Goal: Contribute content: Contribute content

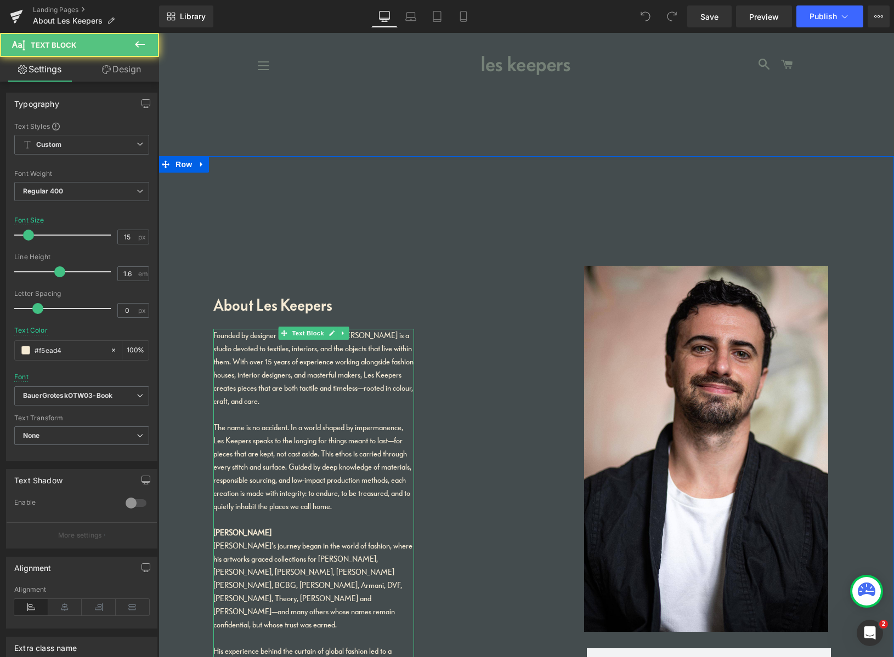
drag, startPoint x: 296, startPoint y: 478, endPoint x: 327, endPoint y: 468, distance: 32.6
click at [297, 478] on div "The name is no accident. In a world shaped by impermanence, Les Keepers speaks …" at bounding box center [313, 467] width 201 height 92
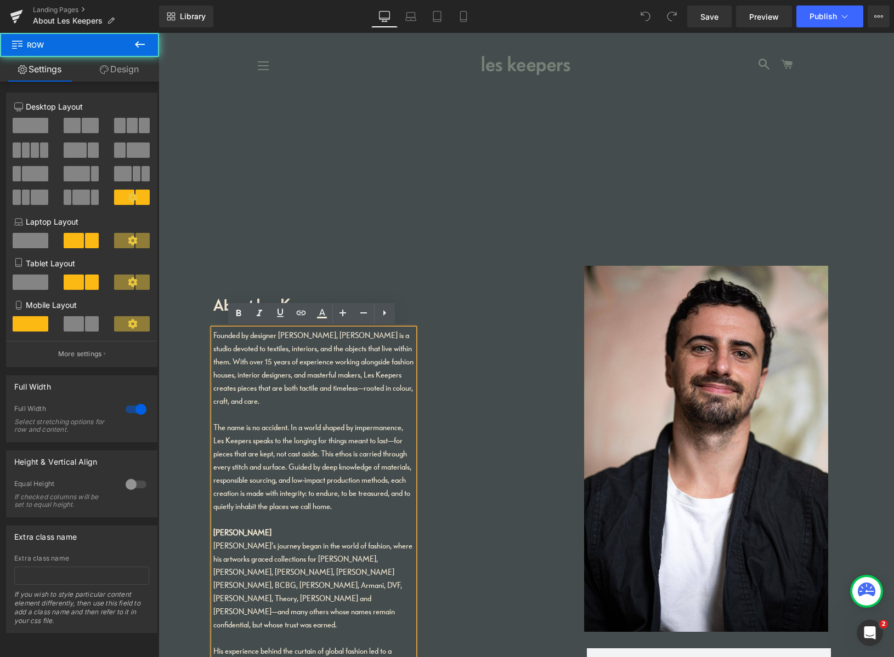
drag, startPoint x: 889, startPoint y: 225, endPoint x: 889, endPoint y: 237, distance: 11.5
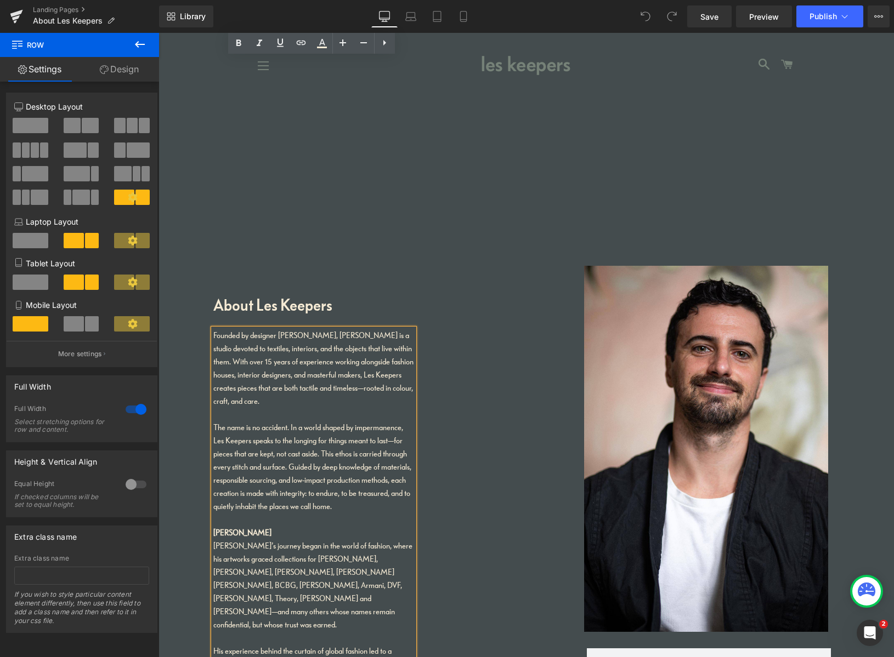
scroll to position [603, 0]
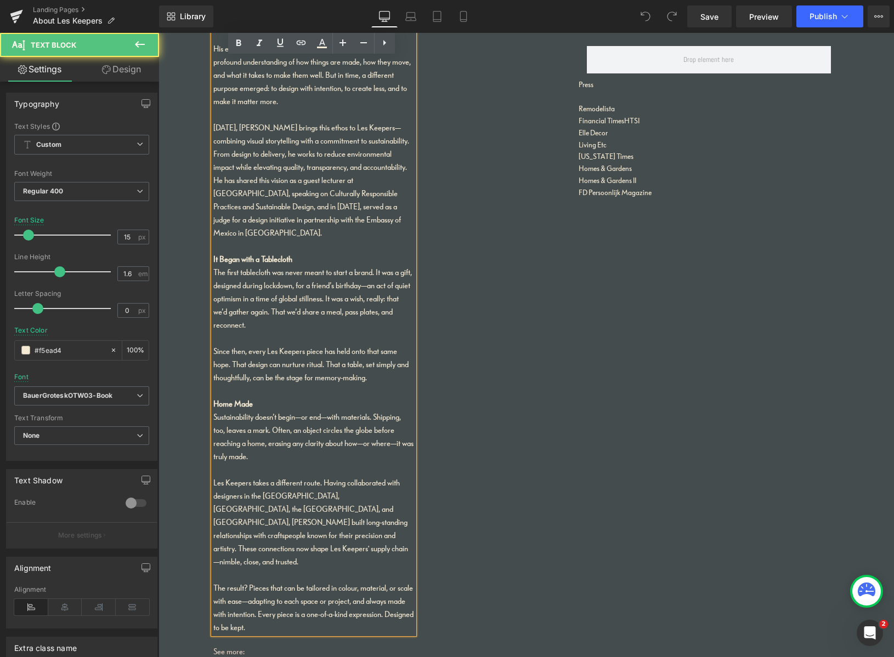
click at [371, 345] on div "Since then, every Les Keepers piece has held onto that same hope. That design c…" at bounding box center [313, 364] width 201 height 39
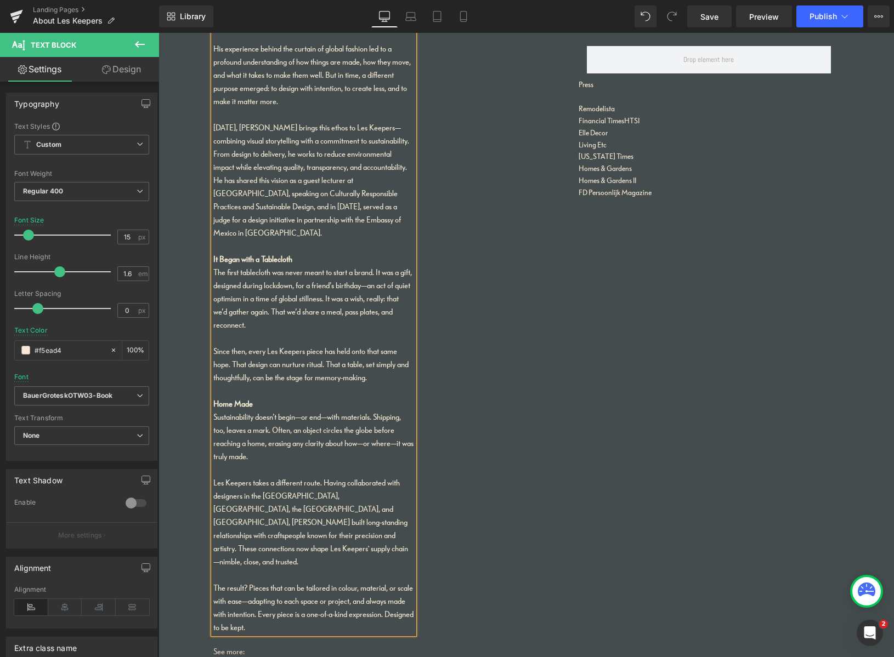
click at [245, 582] on div "The result? Pieces that can be tailored in colour, material, or scale with ease…" at bounding box center [313, 608] width 201 height 53
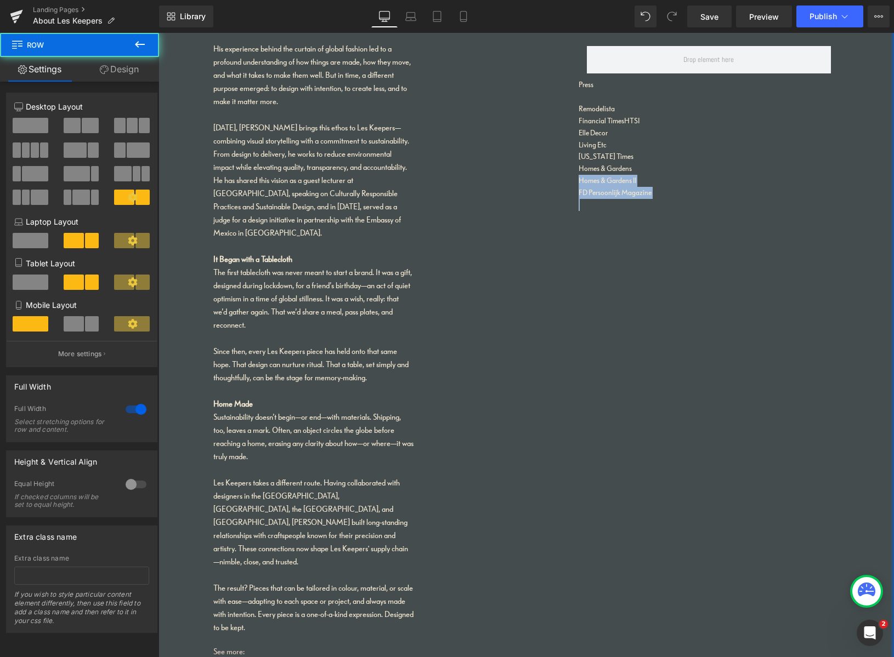
drag, startPoint x: 888, startPoint y: 197, endPoint x: 876, endPoint y: 160, distance: 39.0
click at [889, 162] on html "Home Tablecloths Scarves Services Made To Order About Les Keepers Sustainabilit…" at bounding box center [525, 432] width 735 height 2005
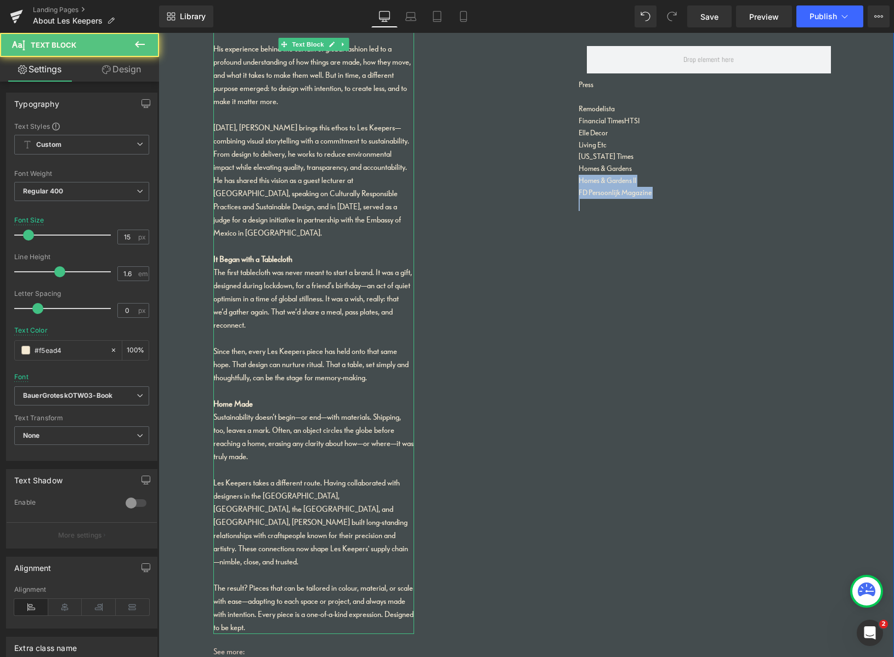
click at [317, 172] on div "Today, Pablo brings this ethos to Les Keepers—combining visual storytelling wit…" at bounding box center [313, 180] width 201 height 118
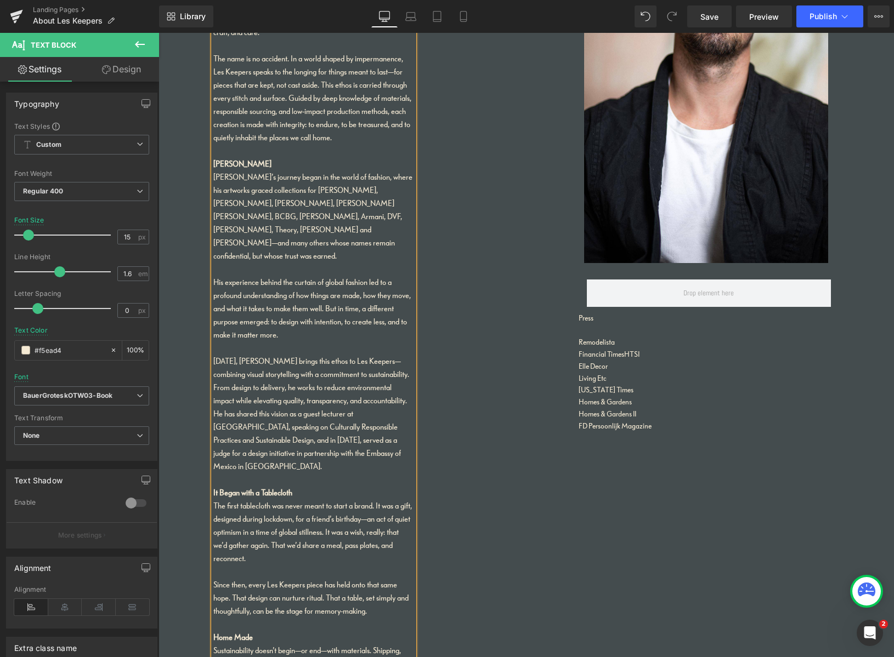
scroll to position [379, 0]
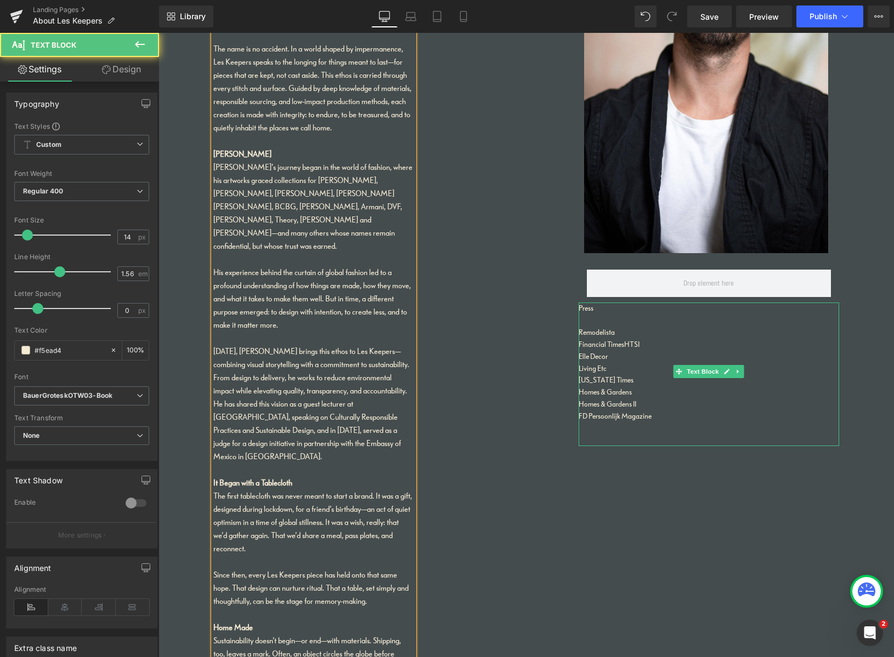
click at [647, 414] on p "FD Persoonlijk Magazine" at bounding box center [708, 417] width 260 height 12
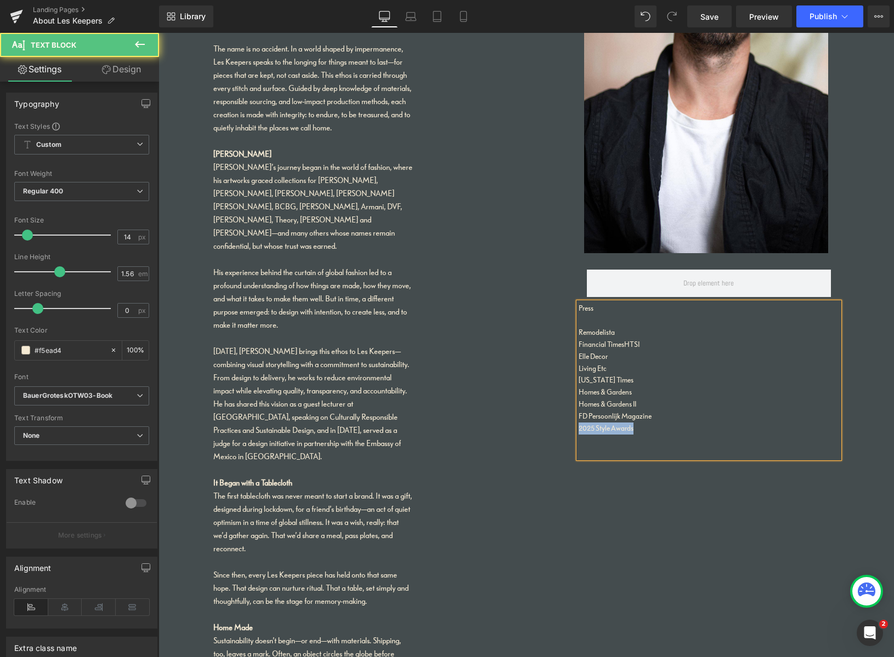
drag, startPoint x: 634, startPoint y: 424, endPoint x: 564, endPoint y: 417, distance: 70.5
click at [550, 420] on div "About Les Keepers Heading Founded by designer Pablo Di Francesco, Les Keepers i…" at bounding box center [525, 363] width 735 height 1173
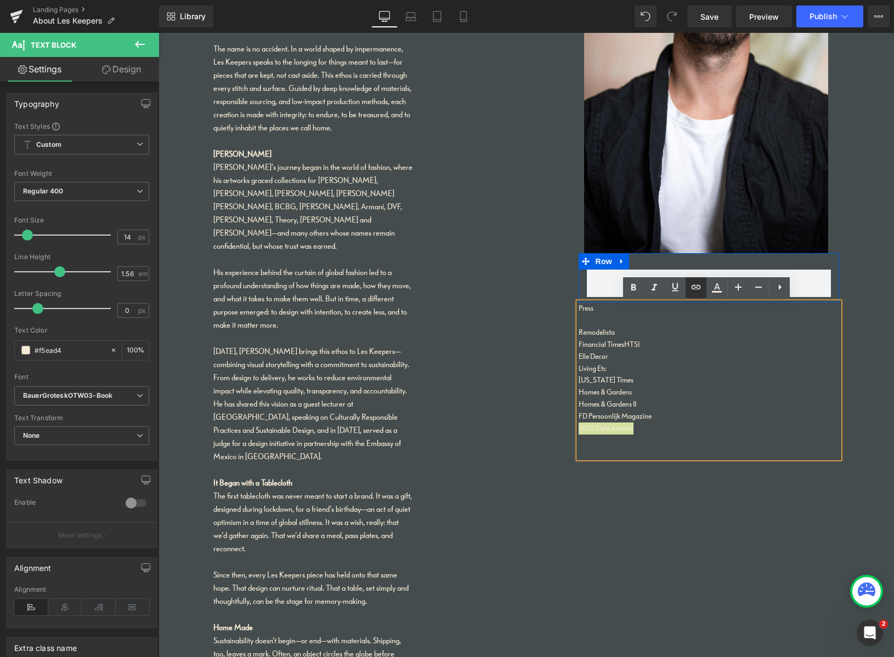
click at [700, 288] on icon at bounding box center [695, 287] width 13 height 13
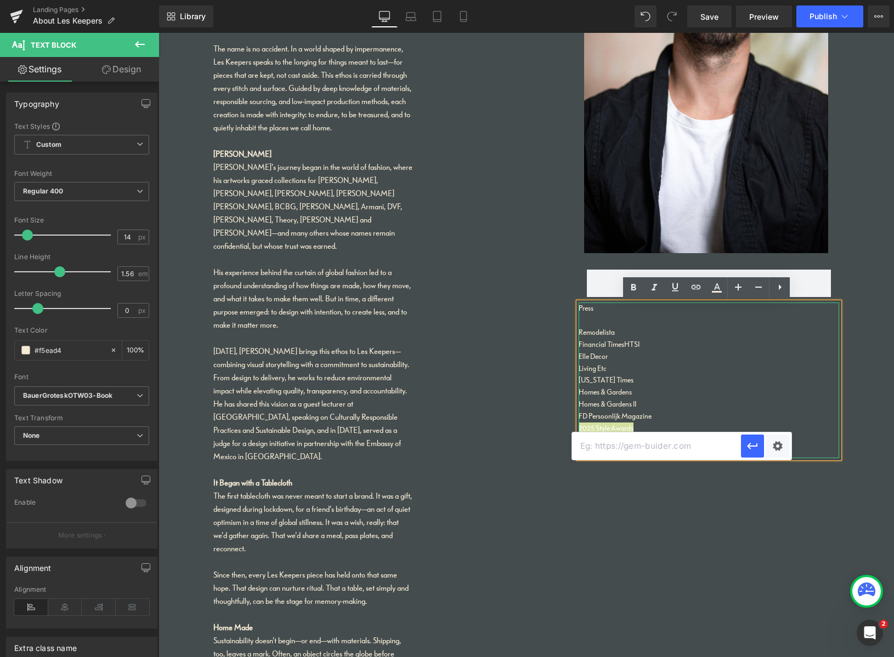
click at [653, 446] on input "text" at bounding box center [656, 446] width 169 height 27
paste input "https://www.livingetc.com/features/style-awards-accessories-2025"
type input "https://www.livingetc.com/features/style-awards-accessories-2025"
click at [755, 448] on icon "button" at bounding box center [752, 446] width 13 height 13
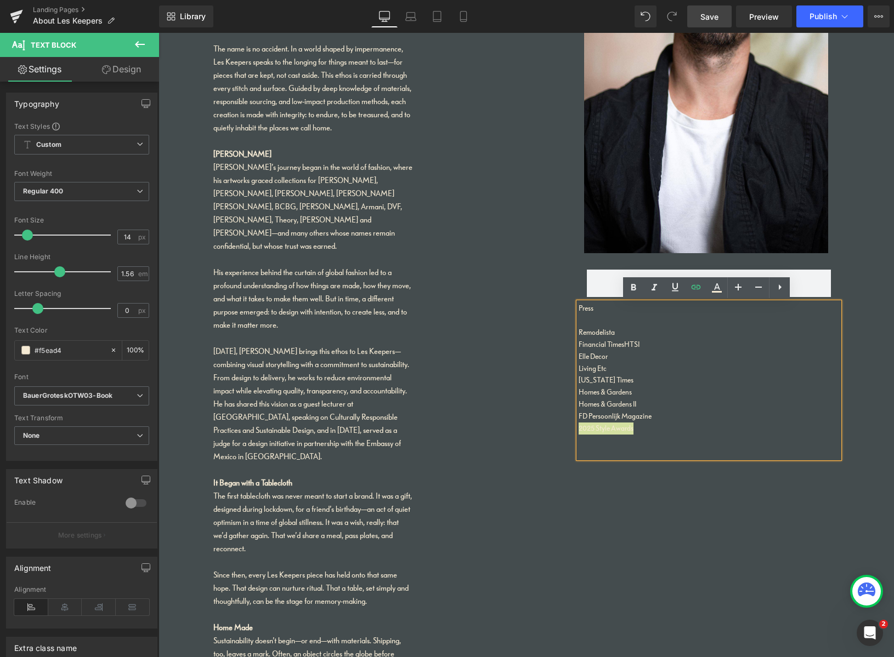
click at [715, 22] on link "Save" at bounding box center [709, 16] width 44 height 22
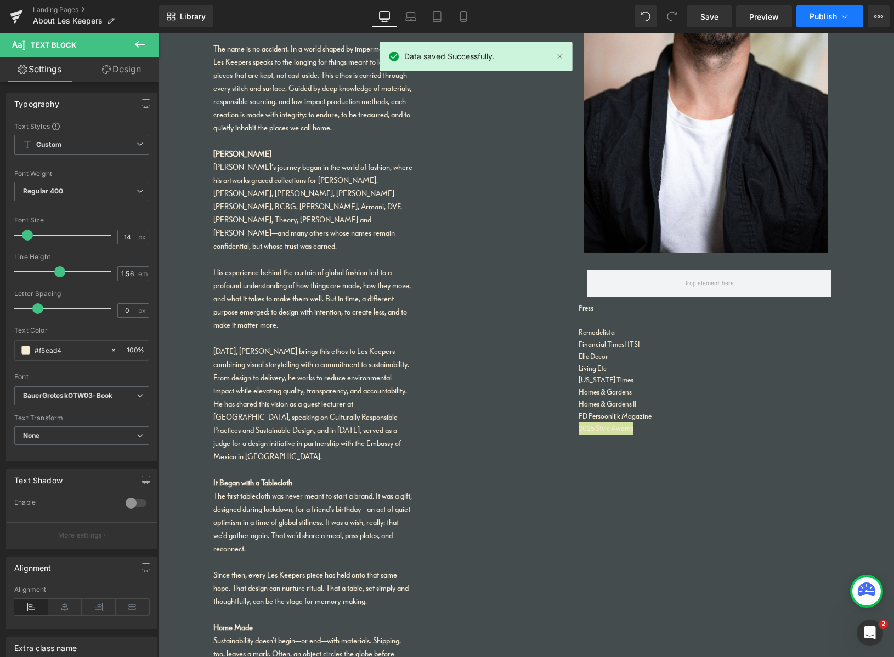
click at [815, 18] on span "Publish" at bounding box center [822, 16] width 27 height 9
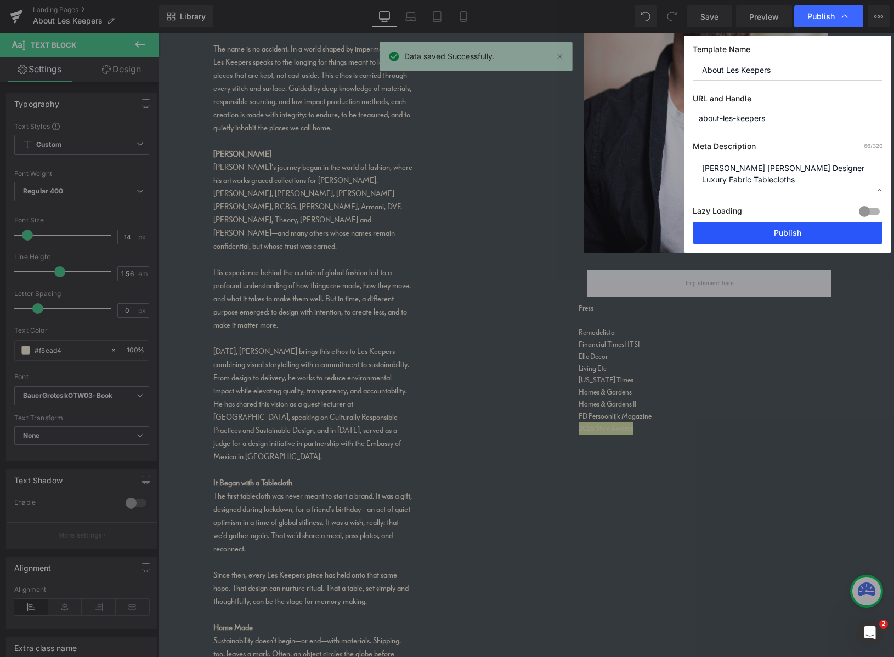
click at [791, 234] on button "Publish" at bounding box center [787, 233] width 190 height 22
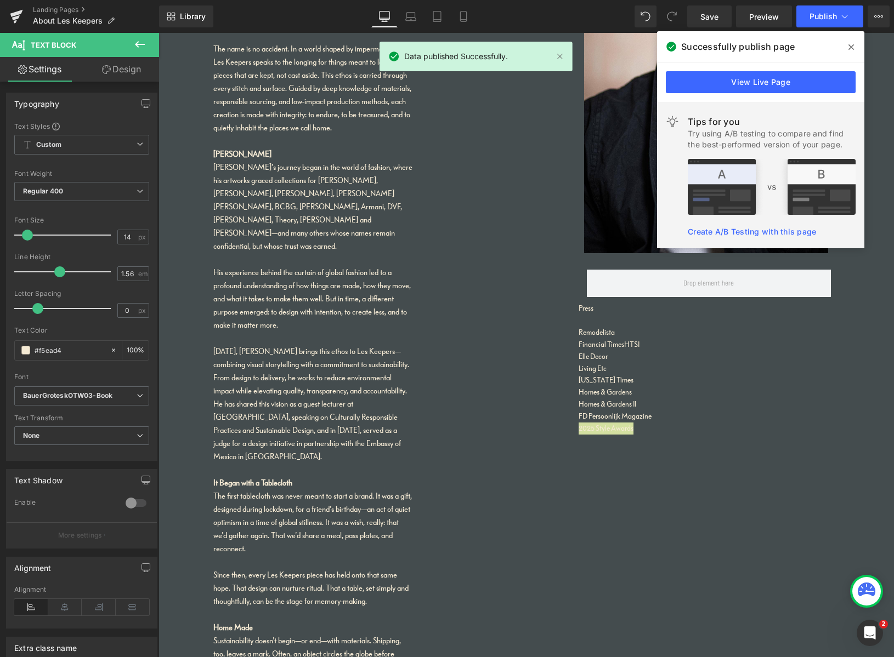
drag, startPoint x: 850, startPoint y: 44, endPoint x: 696, endPoint y: 1, distance: 159.9
click at [850, 43] on icon at bounding box center [850, 47] width 5 height 9
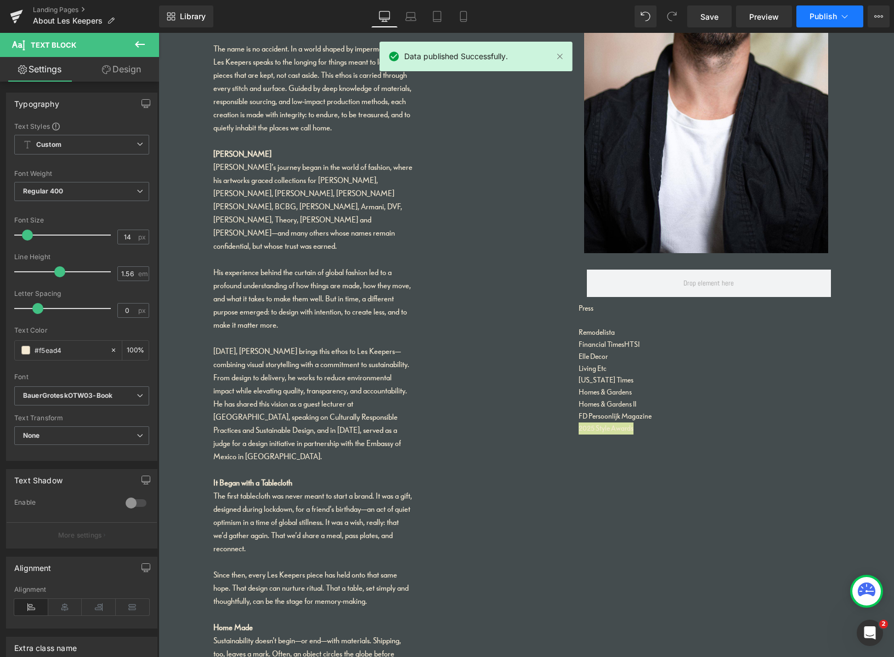
click at [848, 16] on icon at bounding box center [844, 16] width 11 height 11
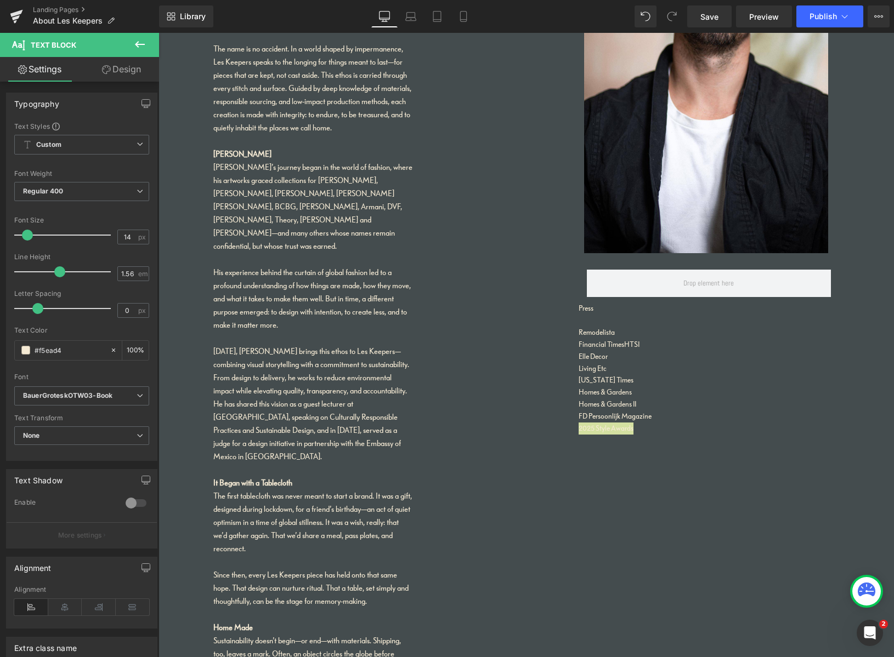
drag, startPoint x: 602, startPoint y: 18, endPoint x: 617, endPoint y: 18, distance: 14.8
click at [196, 16] on span "Library" at bounding box center [193, 17] width 26 height 10
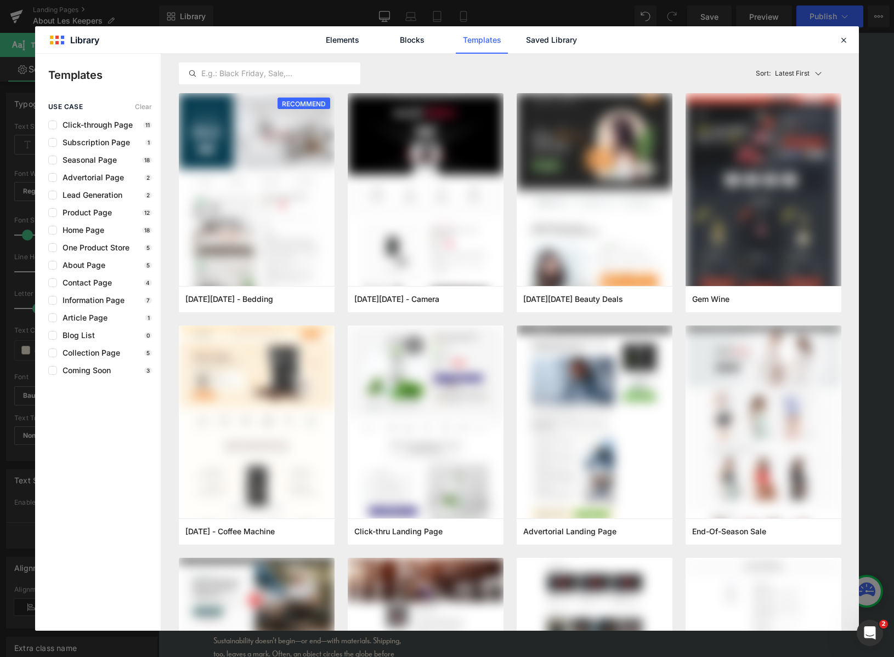
drag, startPoint x: 92, startPoint y: 39, endPoint x: 69, endPoint y: 40, distance: 23.6
click at [93, 39] on div "Elements Blocks Templates Saved Library" at bounding box center [446, 39] width 823 height 27
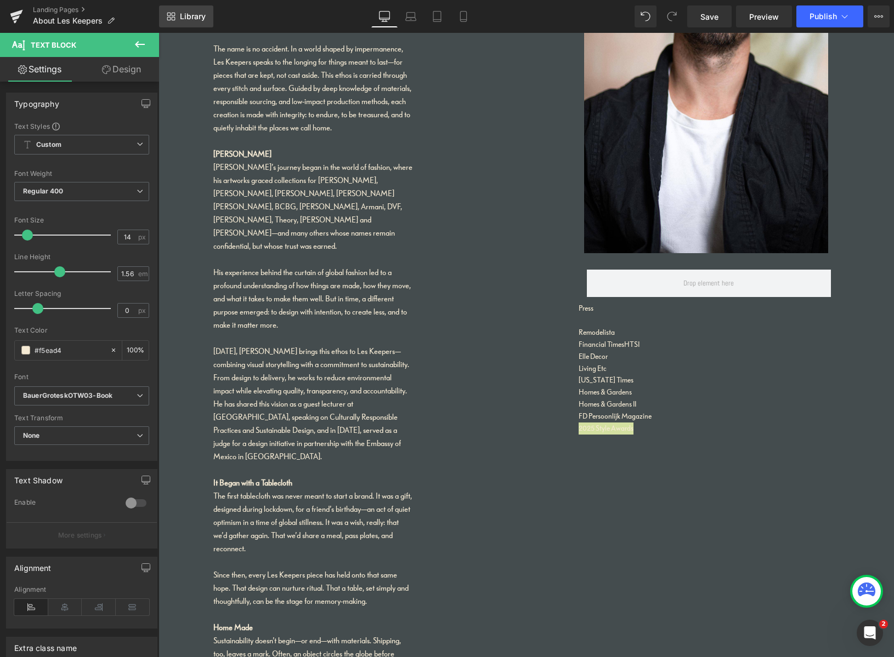
drag, startPoint x: 14, startPoint y: 51, endPoint x: 164, endPoint y: 10, distance: 155.6
click at [21, 15] on icon at bounding box center [16, 16] width 13 height 27
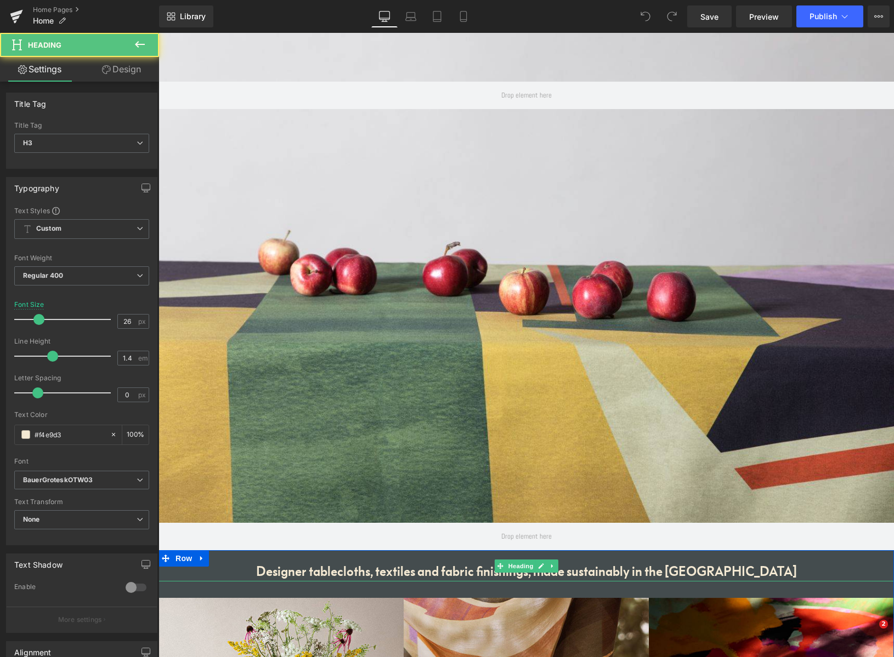
click at [407, 574] on div "Designer tablecloths, textiles and fabric finishings, made sustainably in the […" at bounding box center [525, 565] width 735 height 31
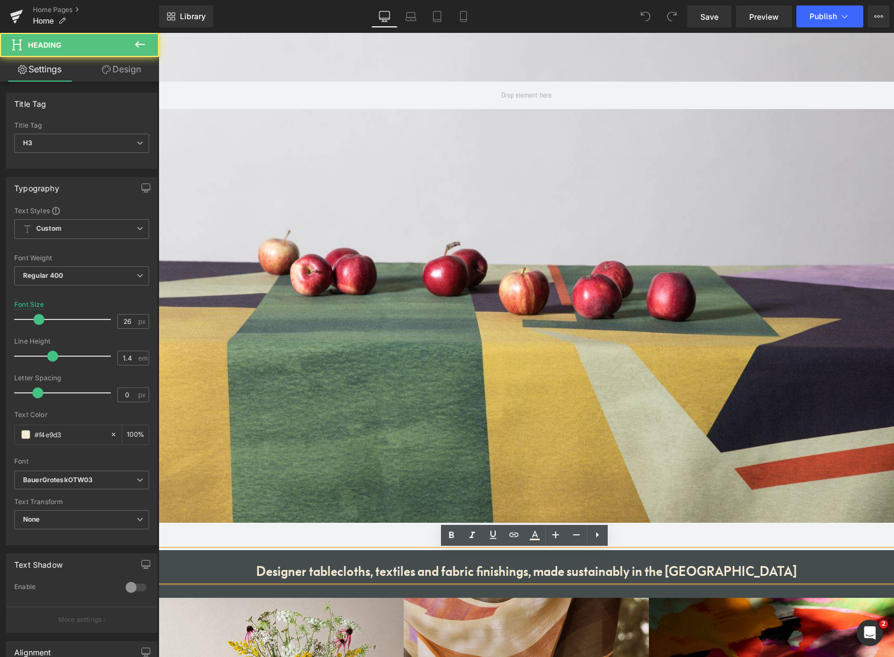
drag, startPoint x: 318, startPoint y: 570, endPoint x: 320, endPoint y: 576, distance: 6.3
click at [318, 570] on div "Designer tablecloths, textiles and fabric finishings, made sustainably in the […" at bounding box center [525, 565] width 735 height 31
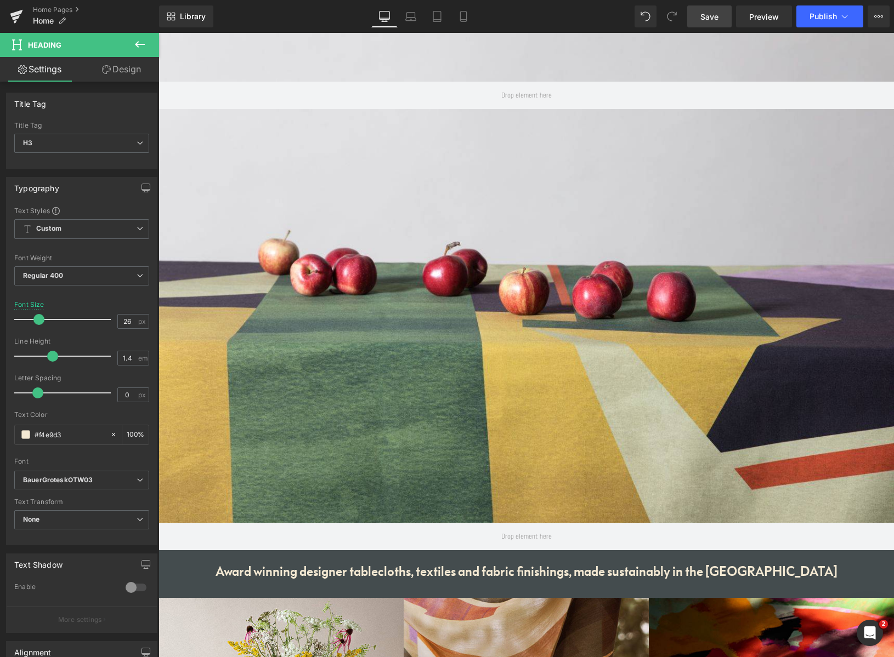
click at [714, 18] on span "Save" at bounding box center [709, 17] width 18 height 12
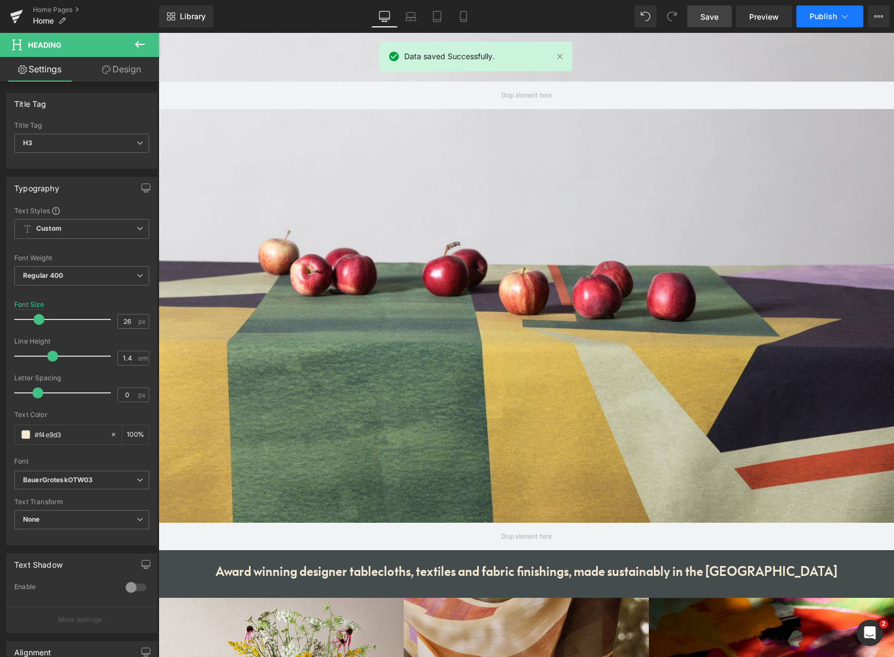
click at [848, 18] on icon at bounding box center [844, 16] width 11 height 11
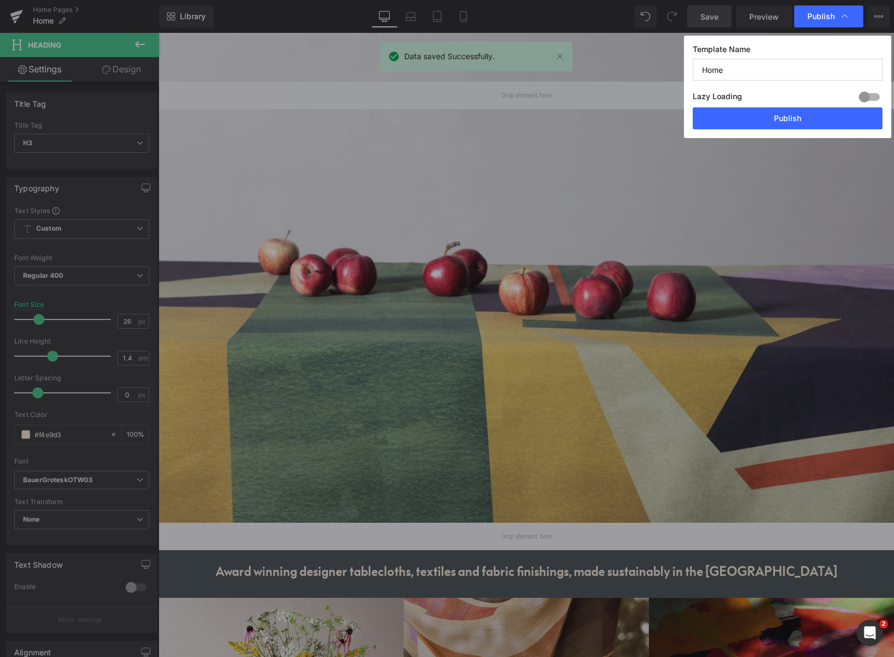
click at [739, 72] on input "Home" at bounding box center [787, 70] width 190 height 22
click at [762, 118] on button "Publish" at bounding box center [787, 118] width 190 height 22
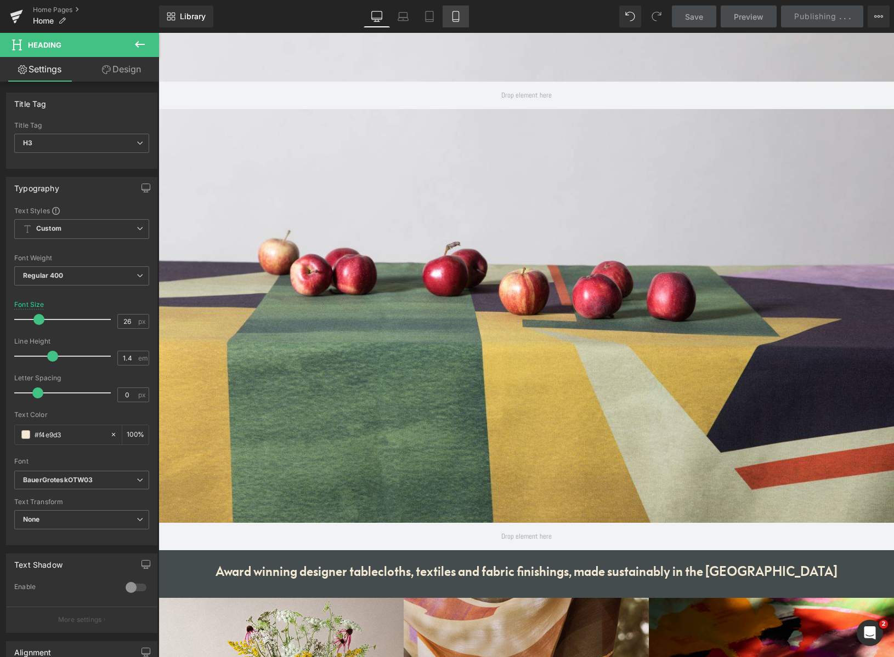
click at [457, 17] on icon at bounding box center [455, 16] width 11 height 11
type input "14"
type input "100"
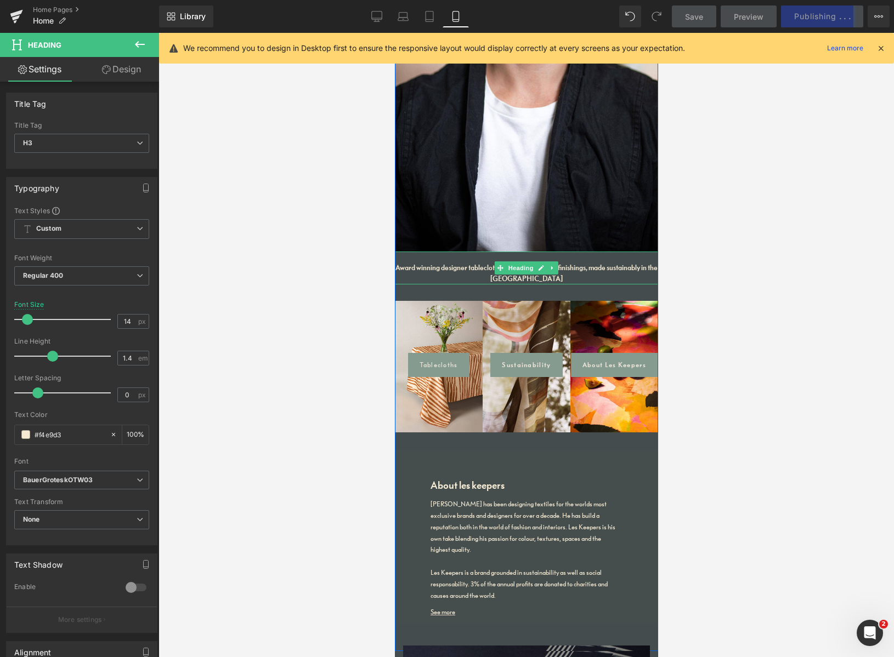
click at [453, 259] on div "Award winning designer tablecloths, textiles and fabric finishings, made sustai…" at bounding box center [525, 268] width 263 height 32
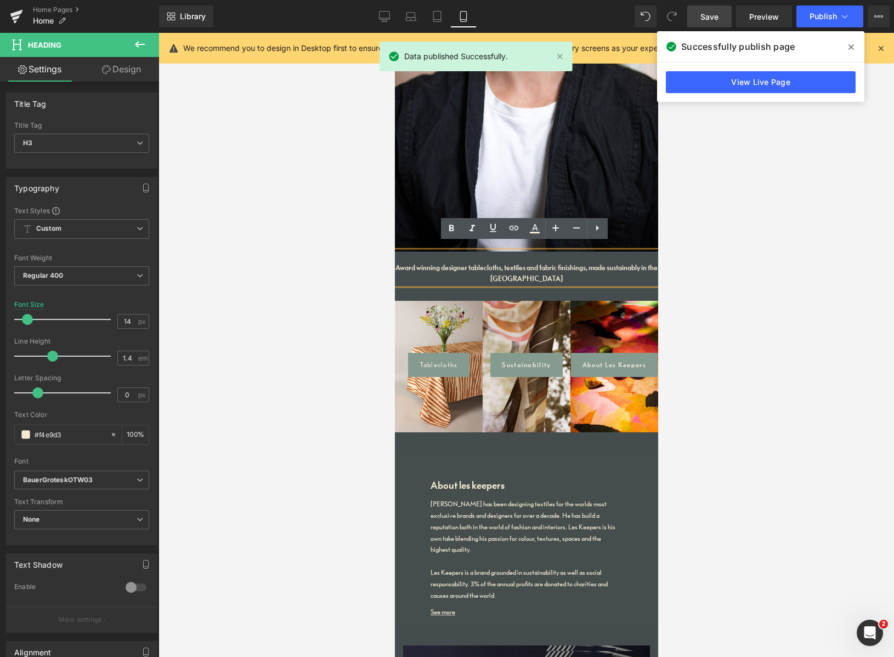
drag, startPoint x: 583, startPoint y: 263, endPoint x: 582, endPoint y: 269, distance: 6.8
click at [583, 262] on div "Award winning designer tablecloths, textiles and fabric finishings, made sustai…" at bounding box center [525, 268] width 263 height 32
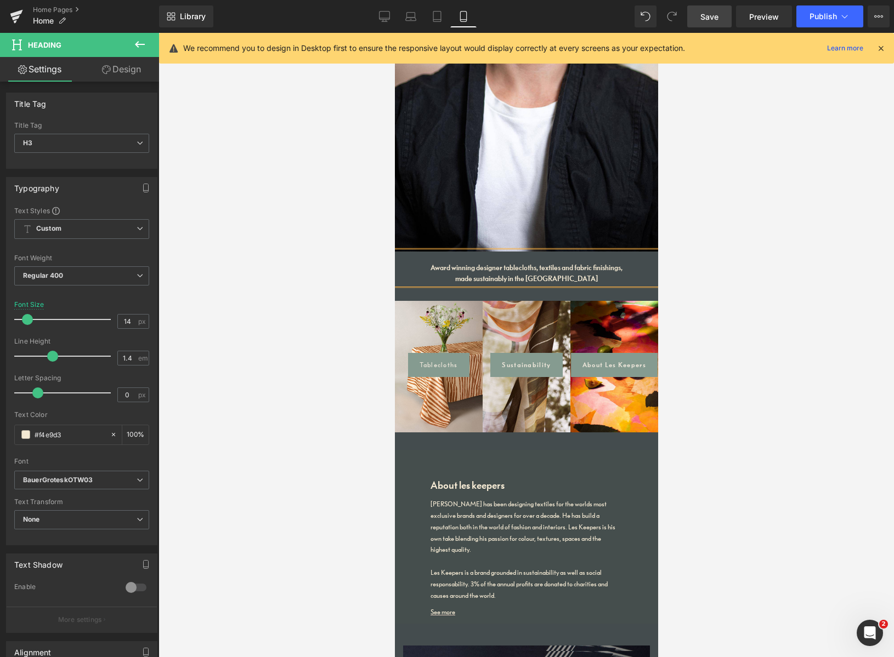
click at [715, 20] on span "Save" at bounding box center [709, 17] width 18 height 12
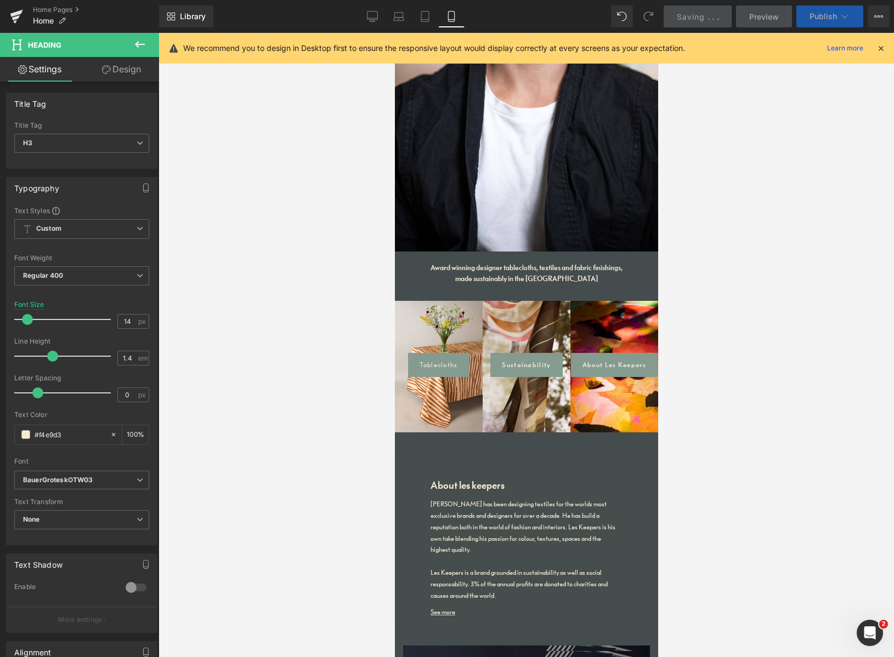
click at [823, 18] on span "Publish" at bounding box center [822, 16] width 27 height 9
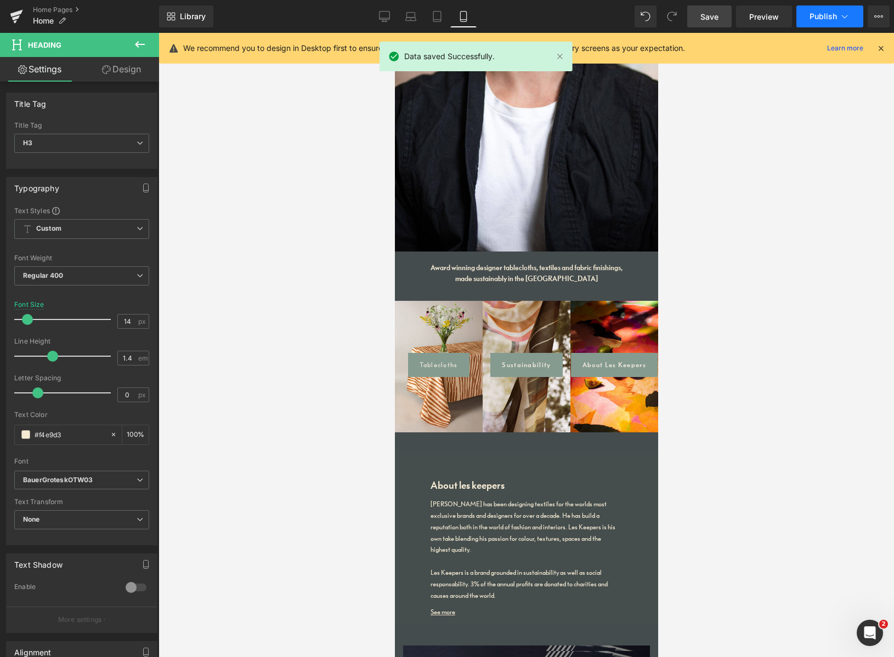
click at [815, 20] on span "Publish" at bounding box center [822, 16] width 27 height 9
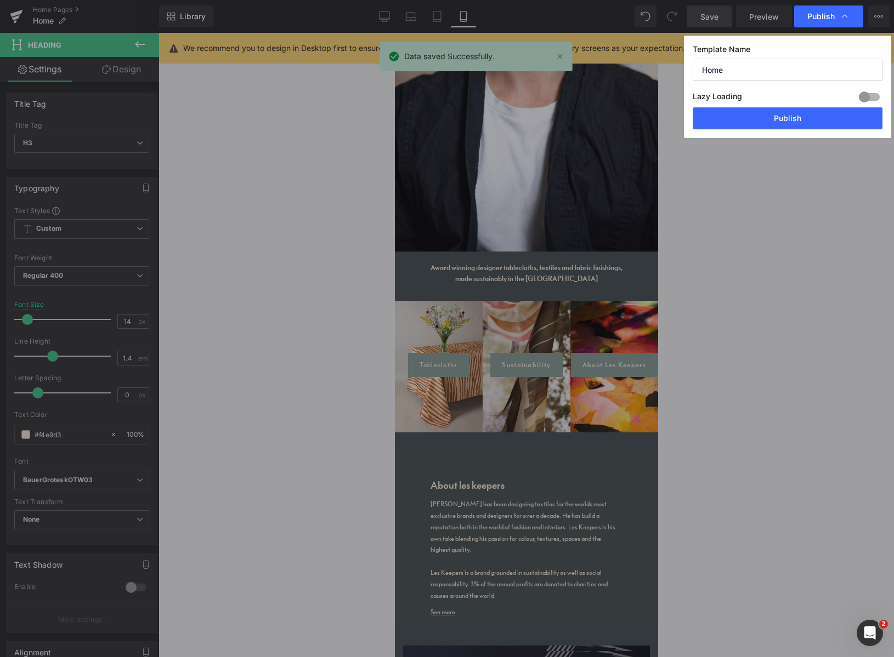
click at [811, 119] on button "Publish" at bounding box center [787, 118] width 190 height 22
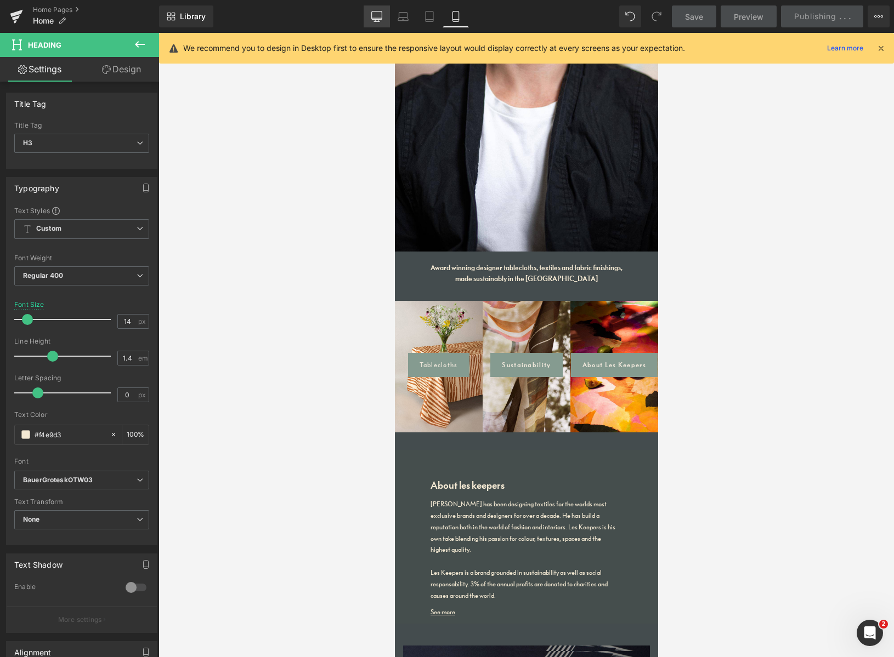
click at [376, 18] on icon at bounding box center [376, 16] width 11 height 11
type input "26"
type input "100"
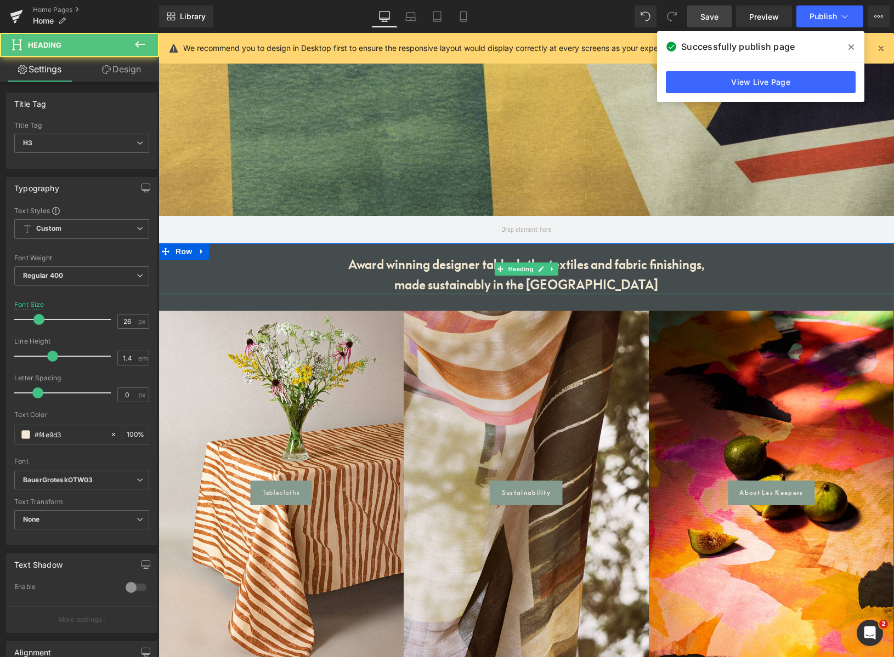
click at [634, 266] on div "Award winning designer tablecloths, textiles and fabric finishings, made sustai…" at bounding box center [525, 268] width 735 height 51
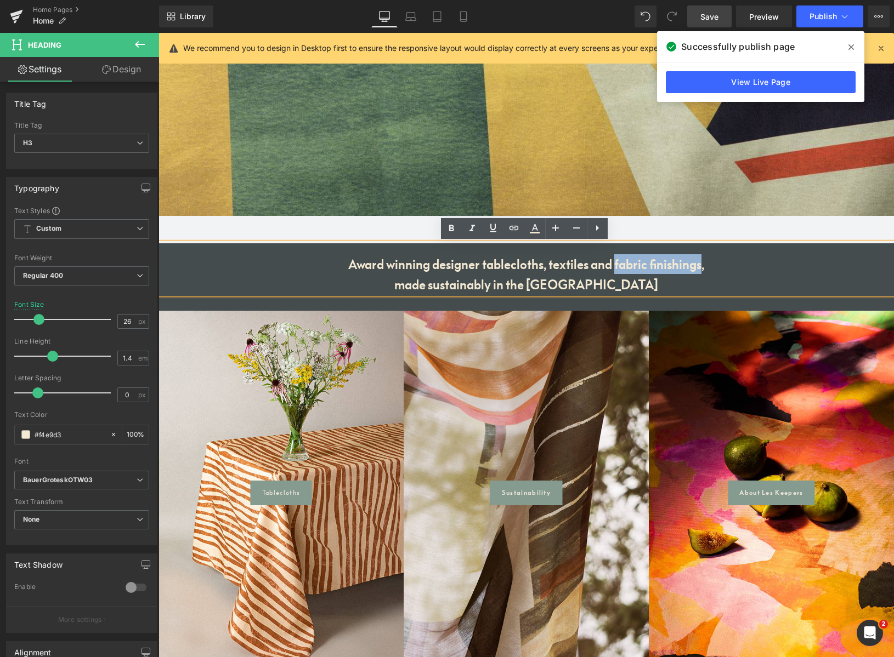
drag, startPoint x: 613, startPoint y: 268, endPoint x: 694, endPoint y: 271, distance: 80.7
click at [697, 270] on div "Award winning designer tablecloths, textiles and fabric finishings, made sustai…" at bounding box center [525, 268] width 735 height 51
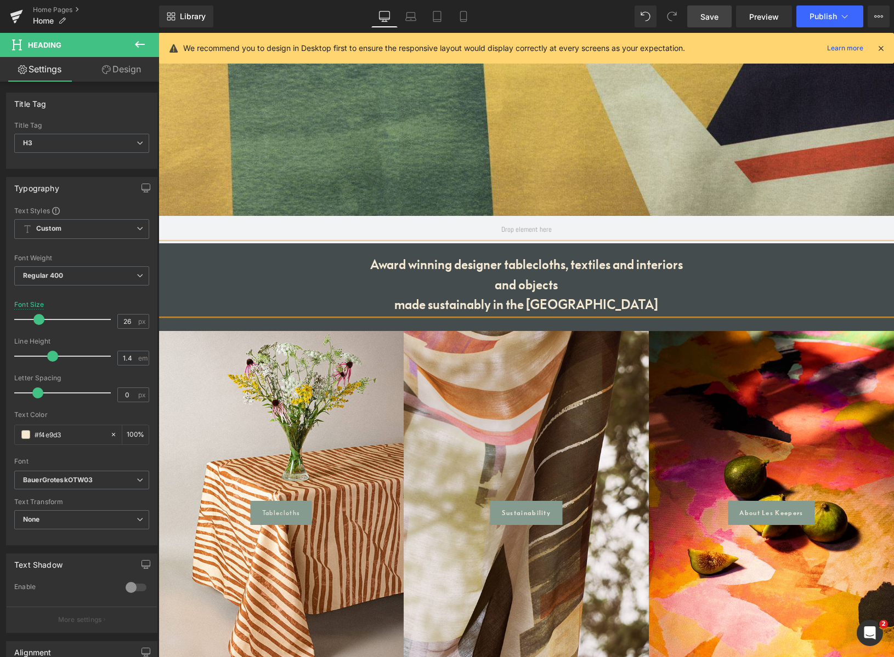
click at [447, 305] on div "made sustainably in the [GEOGRAPHIC_DATA]" at bounding box center [525, 304] width 735 height 20
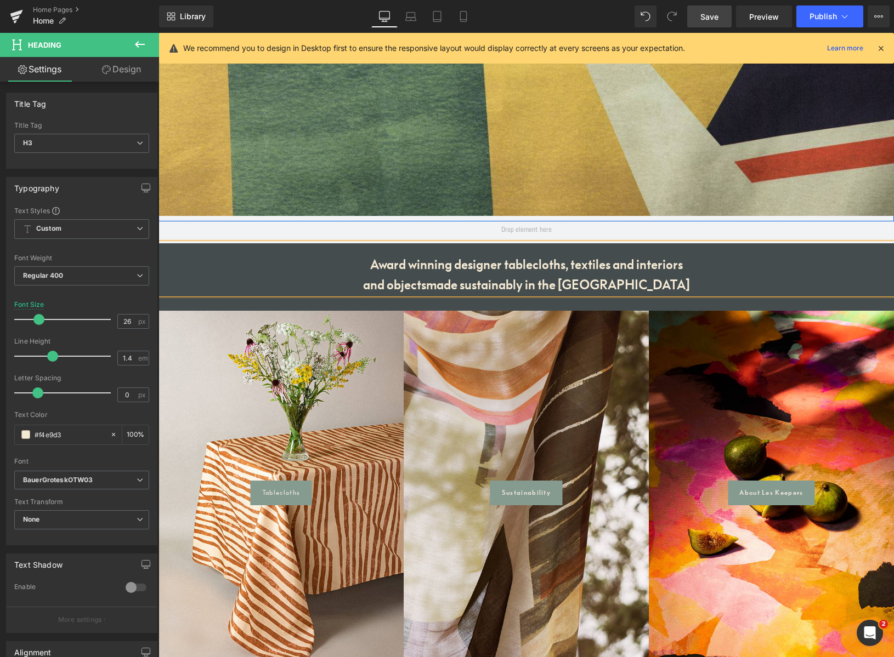
click at [717, 12] on span "Save" at bounding box center [709, 17] width 18 height 12
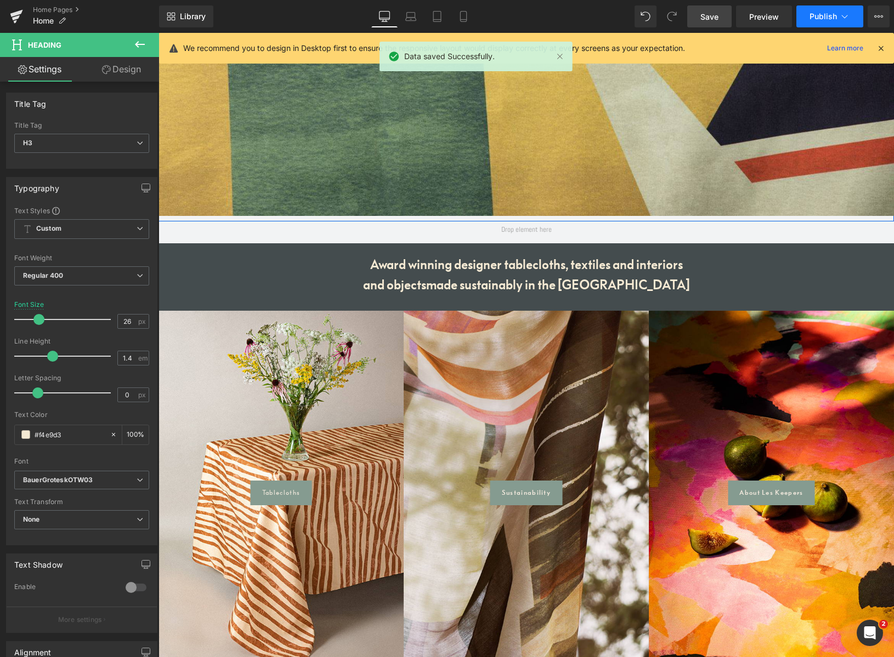
click at [819, 18] on span "Publish" at bounding box center [822, 16] width 27 height 9
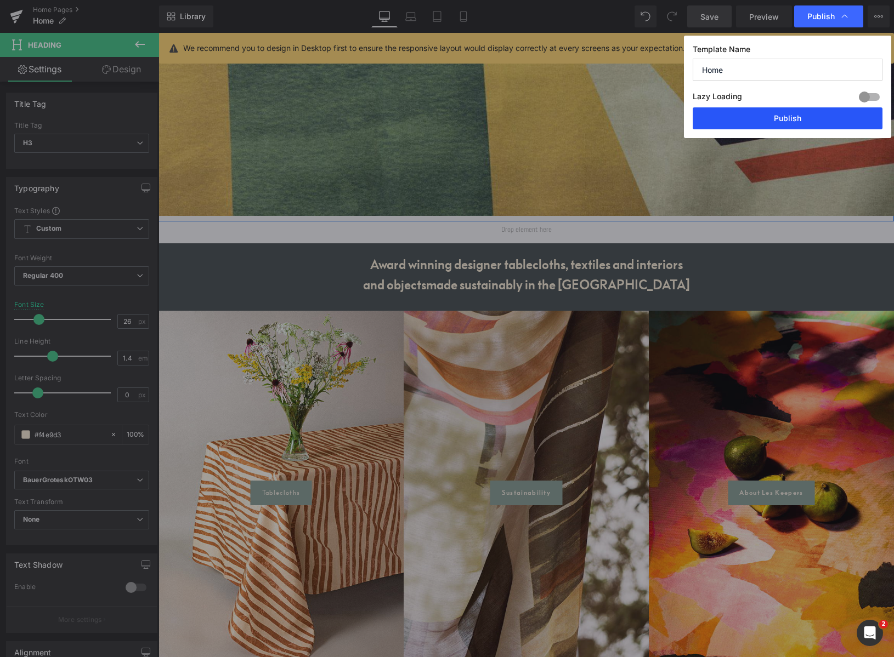
click at [804, 122] on button "Publish" at bounding box center [787, 118] width 190 height 22
